Goal: Find specific page/section: Find specific page/section

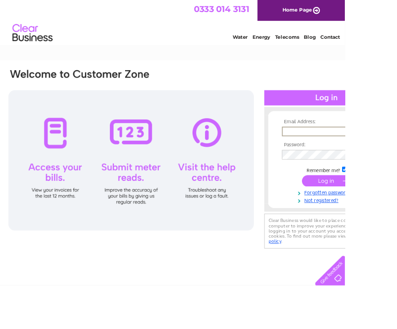
type input "[EMAIL_ADDRESS][DOMAIN_NAME]"
click at [376, 209] on input "submit" at bounding box center [376, 207] width 57 height 13
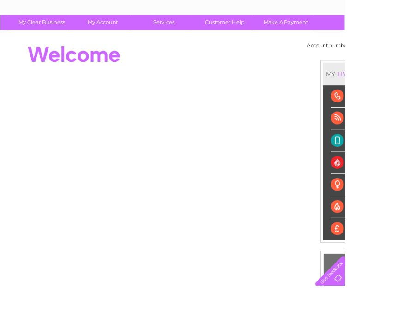
scroll to position [52, 0]
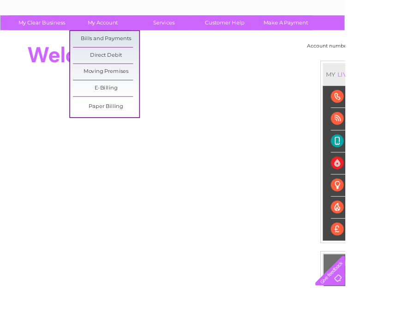
click at [126, 46] on link "Bills and Payments" at bounding box center [122, 45] width 76 height 18
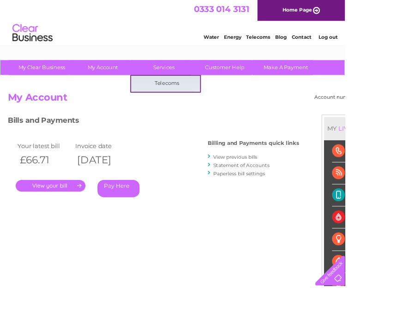
click at [296, 245] on div "Bills and Payments Billing and Payments quick links View previous bills Stateme…" at bounding box center [177, 193] width 336 height 122
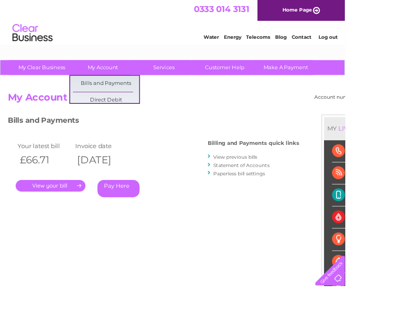
click at [264, 80] on link "Customer Help" at bounding box center [259, 77] width 76 height 17
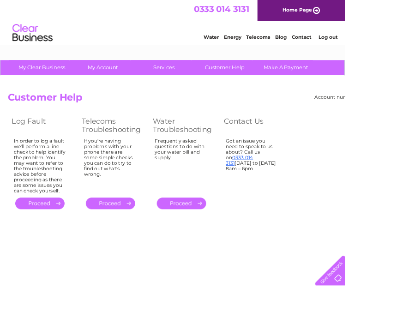
click at [302, 46] on link "Telecoms" at bounding box center [298, 42] width 28 height 7
